Goal: Task Accomplishment & Management: Manage account settings

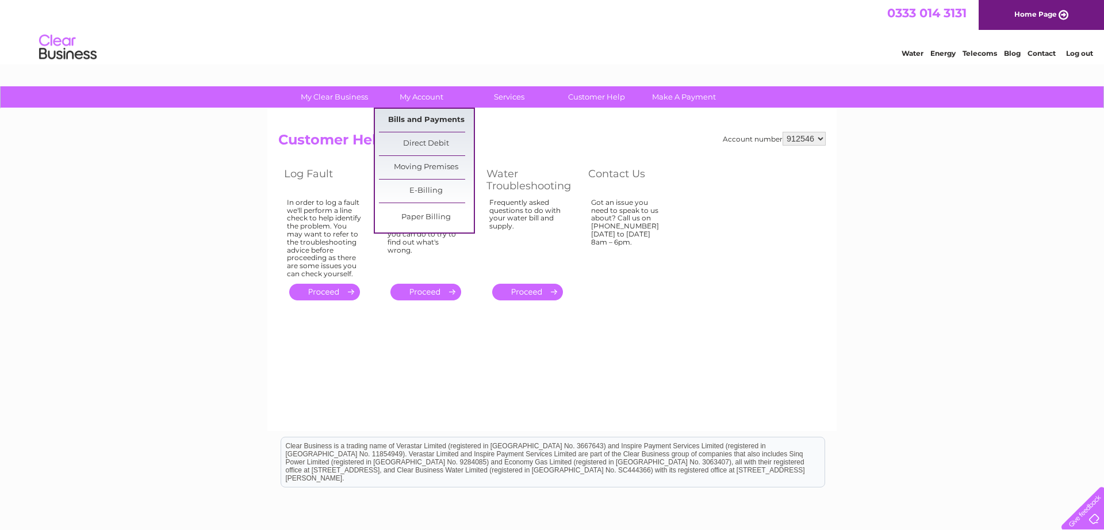
click at [435, 120] on link "Bills and Payments" at bounding box center [426, 120] width 95 height 23
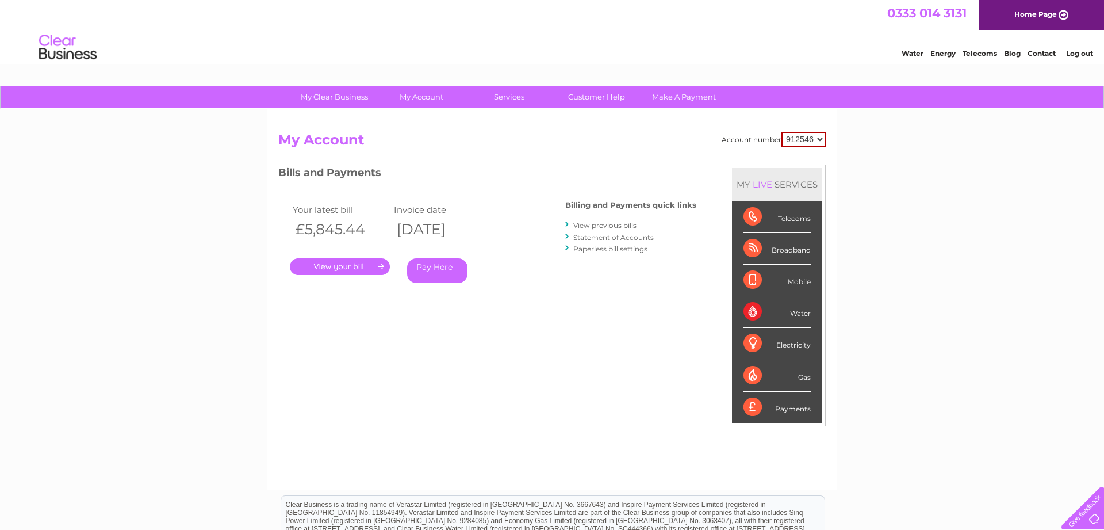
click at [626, 227] on link "View previous bills" at bounding box center [604, 225] width 63 height 9
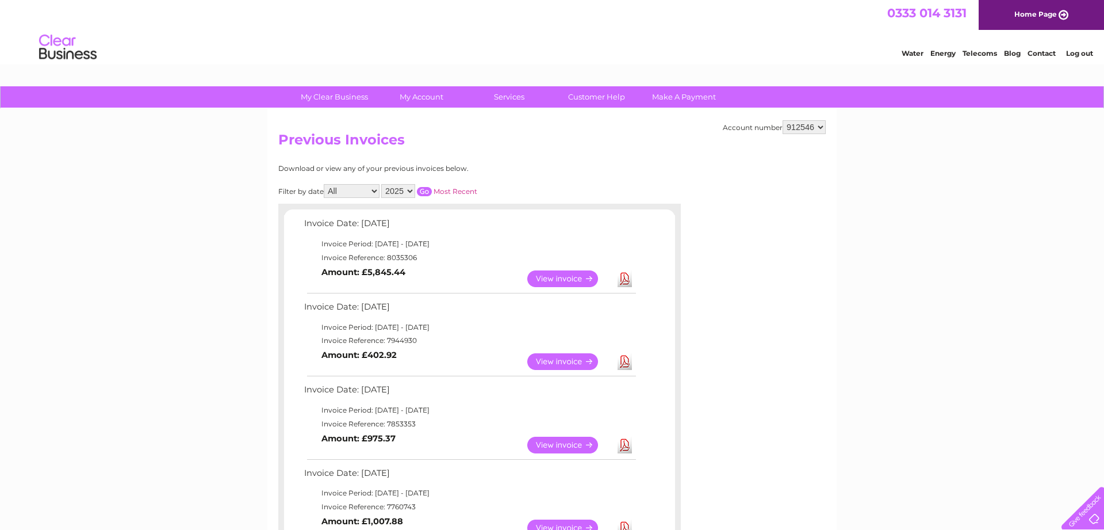
click at [553, 367] on link "View" at bounding box center [569, 361] width 85 height 17
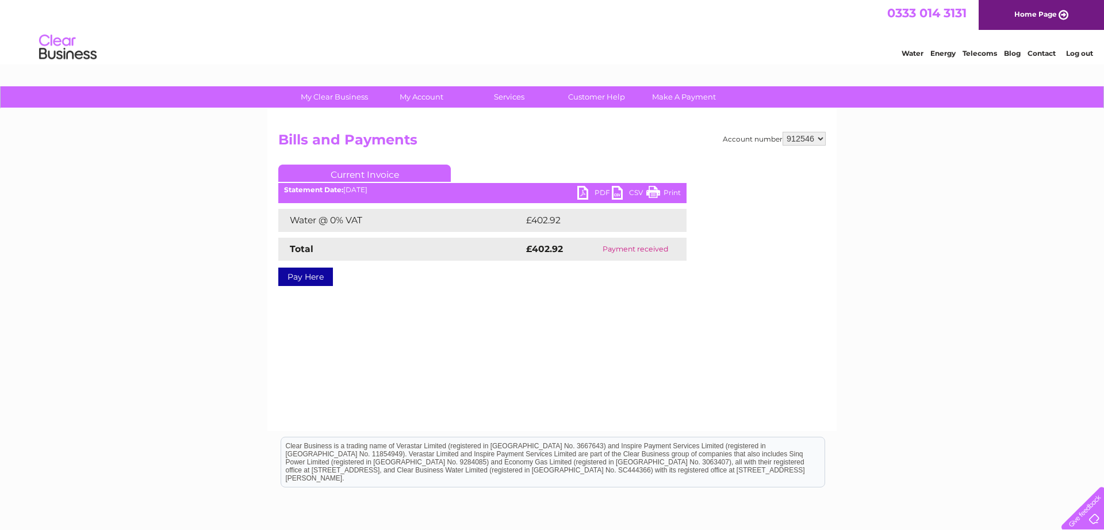
click at [604, 190] on link "PDF" at bounding box center [594, 194] width 34 height 17
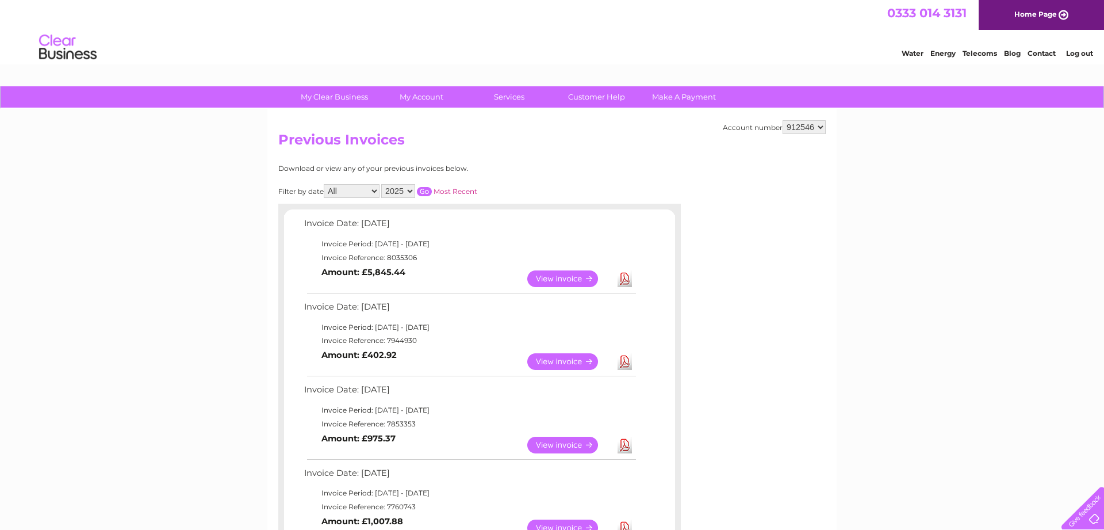
scroll to position [510, 0]
